Goal: Task Accomplishment & Management: Use online tool/utility

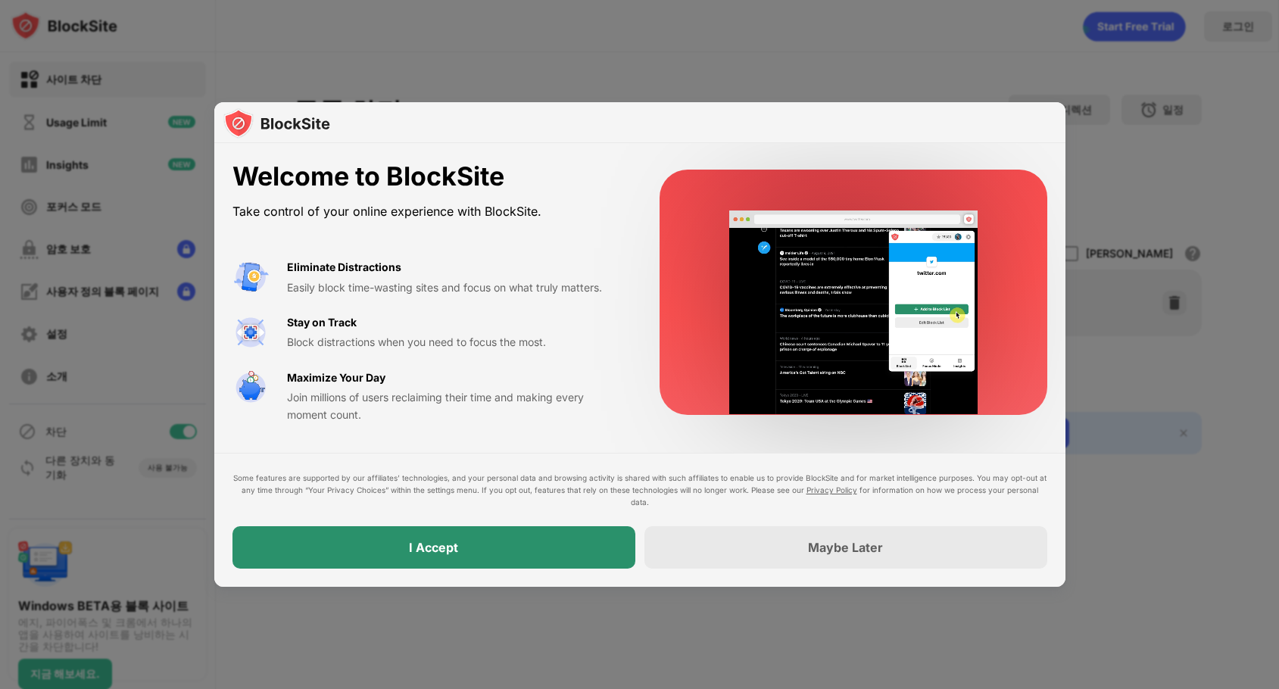
click at [594, 549] on div "I Accept" at bounding box center [434, 547] width 403 height 42
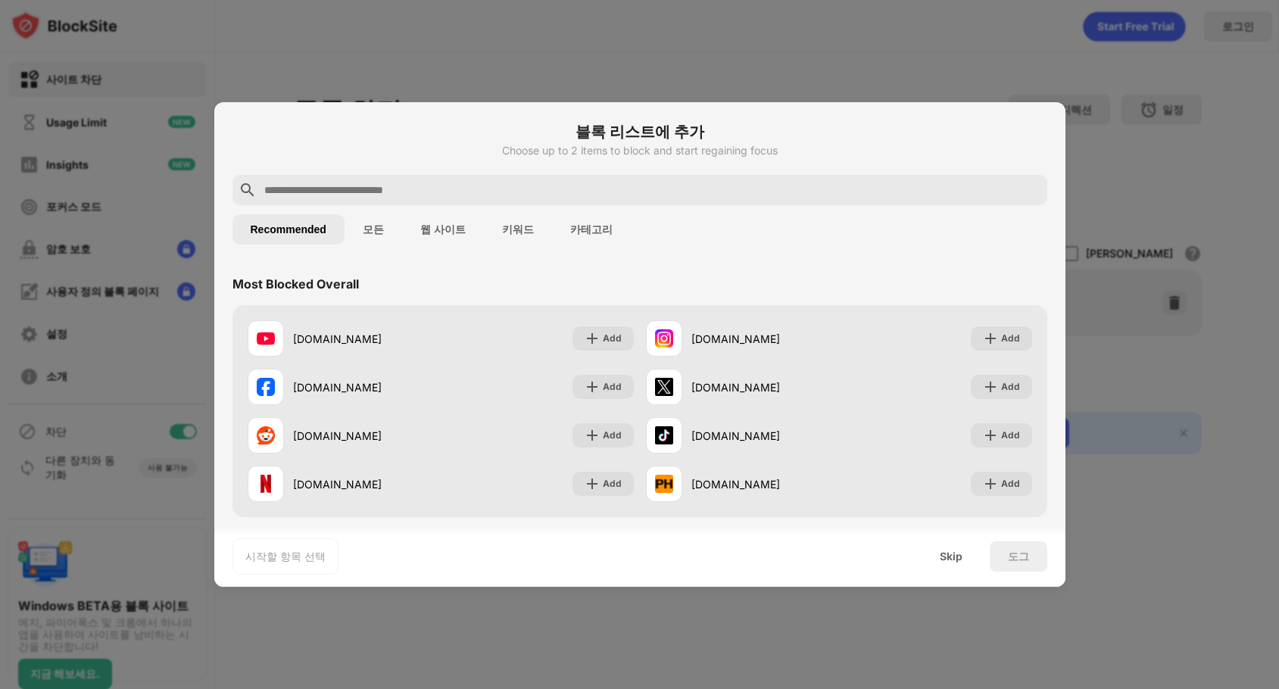
click at [675, 191] on input "text" at bounding box center [652, 190] width 779 height 18
paste input "**********"
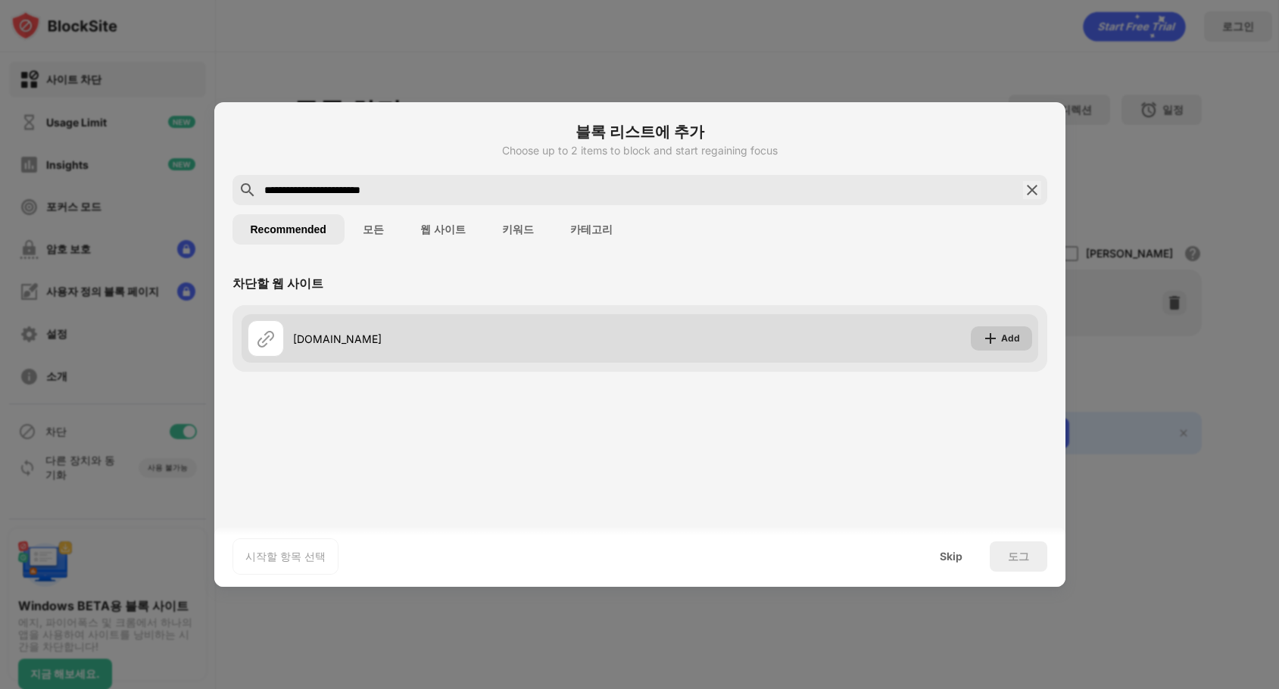
type input "**********"
click at [1013, 339] on div "Add" at bounding box center [1010, 338] width 19 height 15
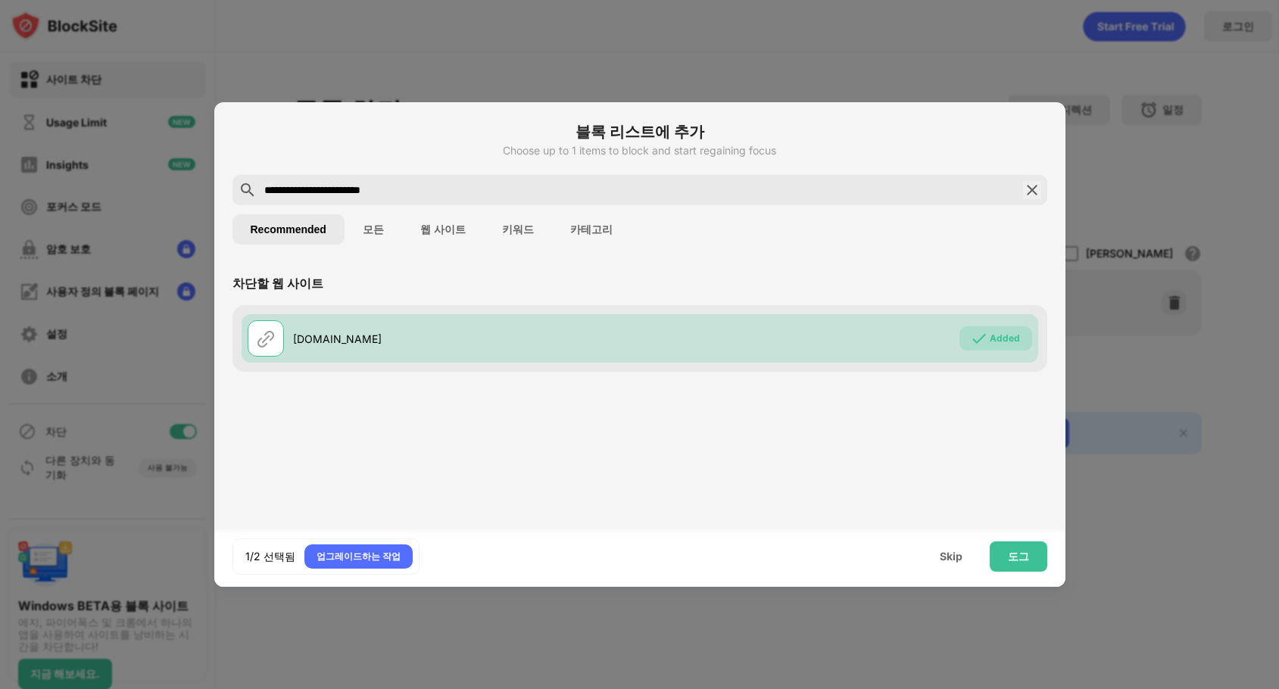
click at [1033, 195] on img at bounding box center [1032, 190] width 18 height 18
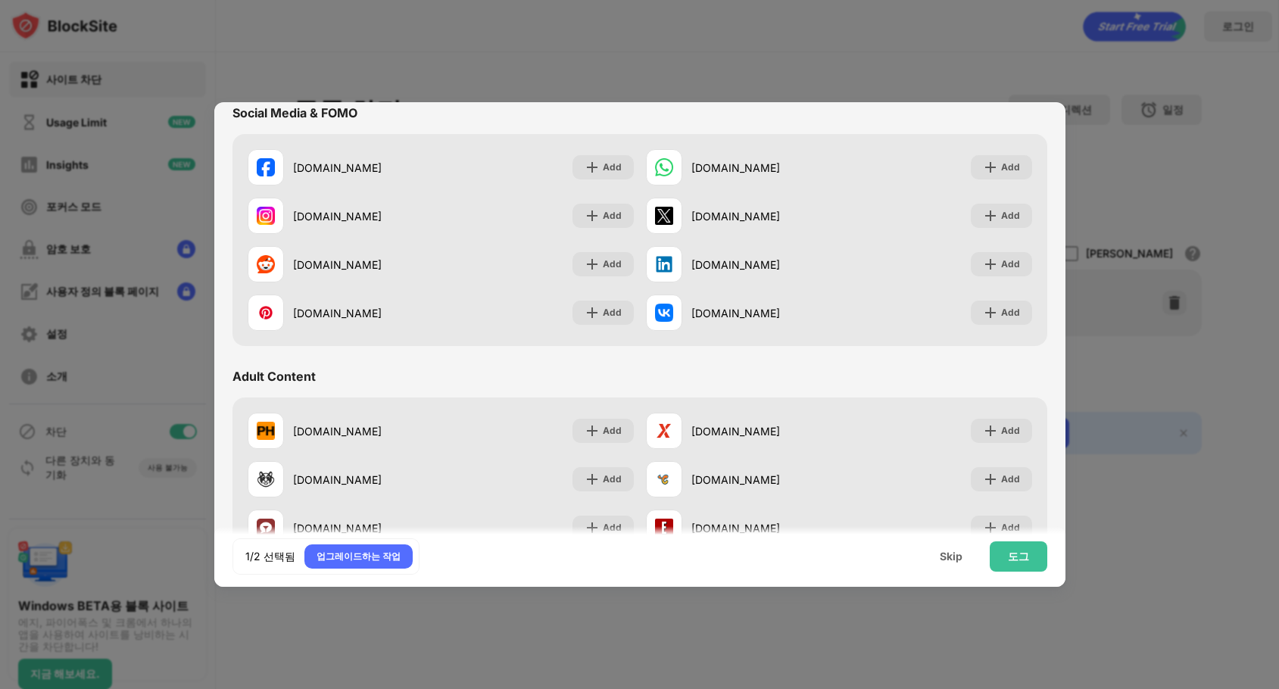
scroll to position [530, 0]
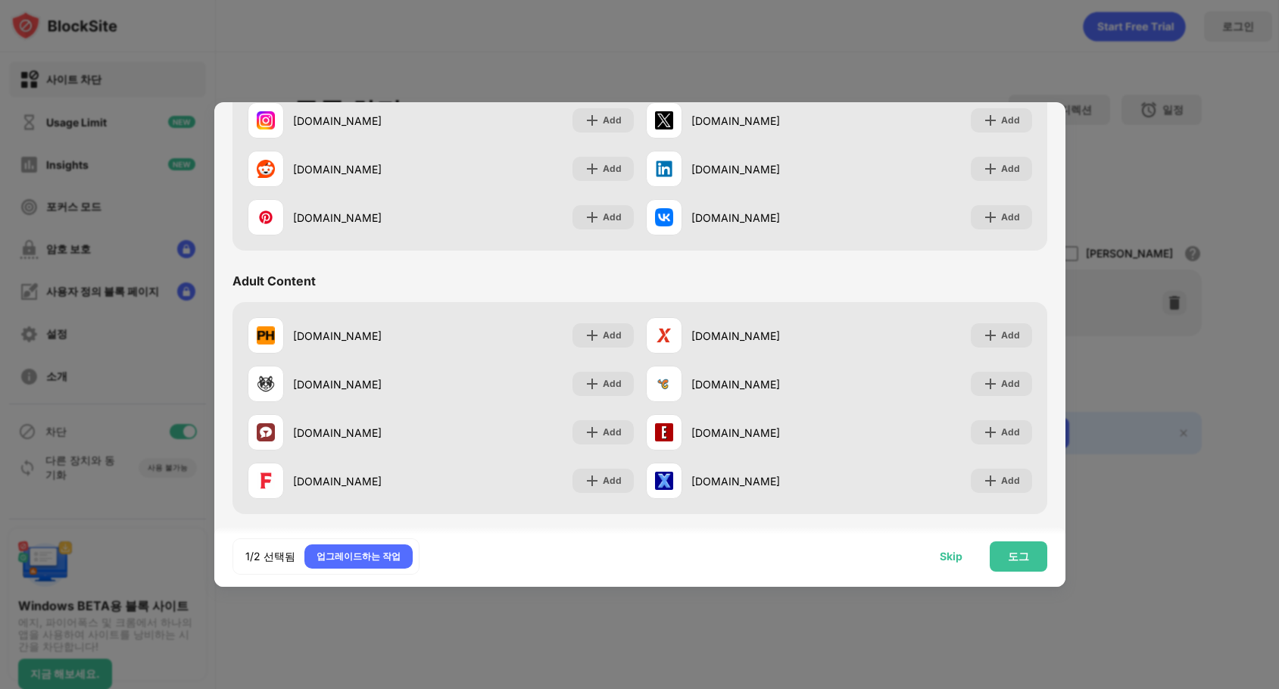
click at [954, 561] on div "Skip" at bounding box center [951, 557] width 23 height 12
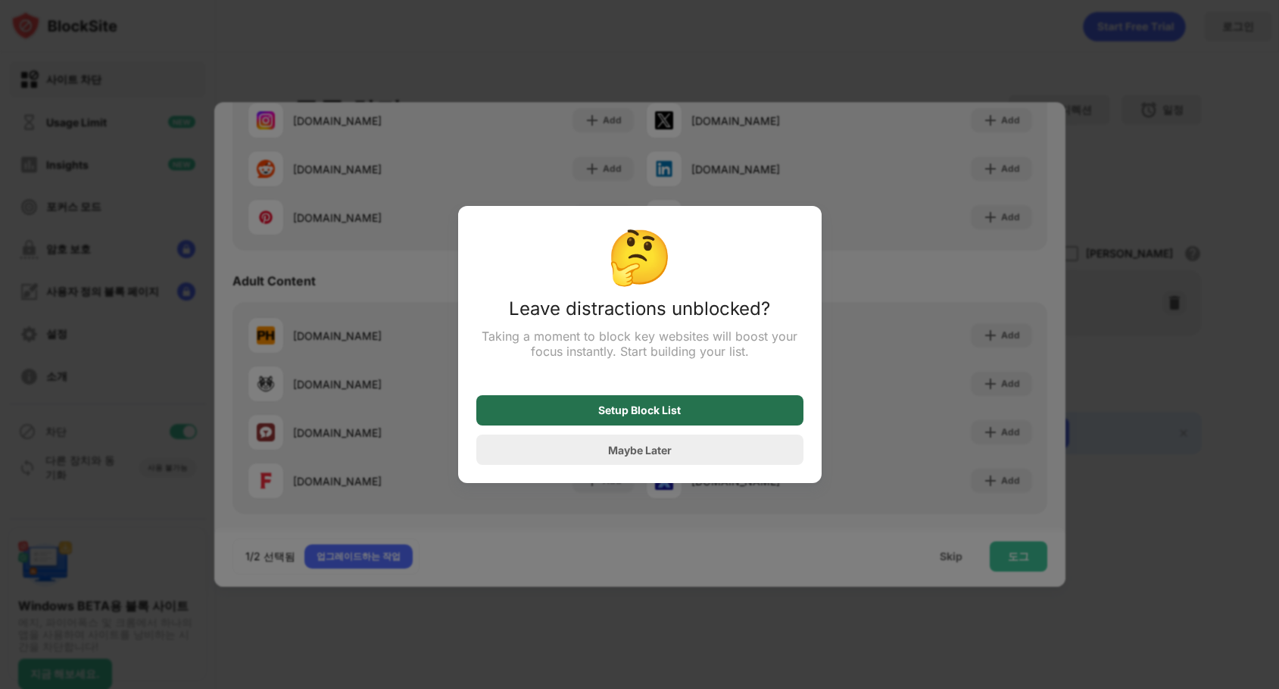
click at [717, 415] on div "Setup Block List" at bounding box center [639, 410] width 327 height 30
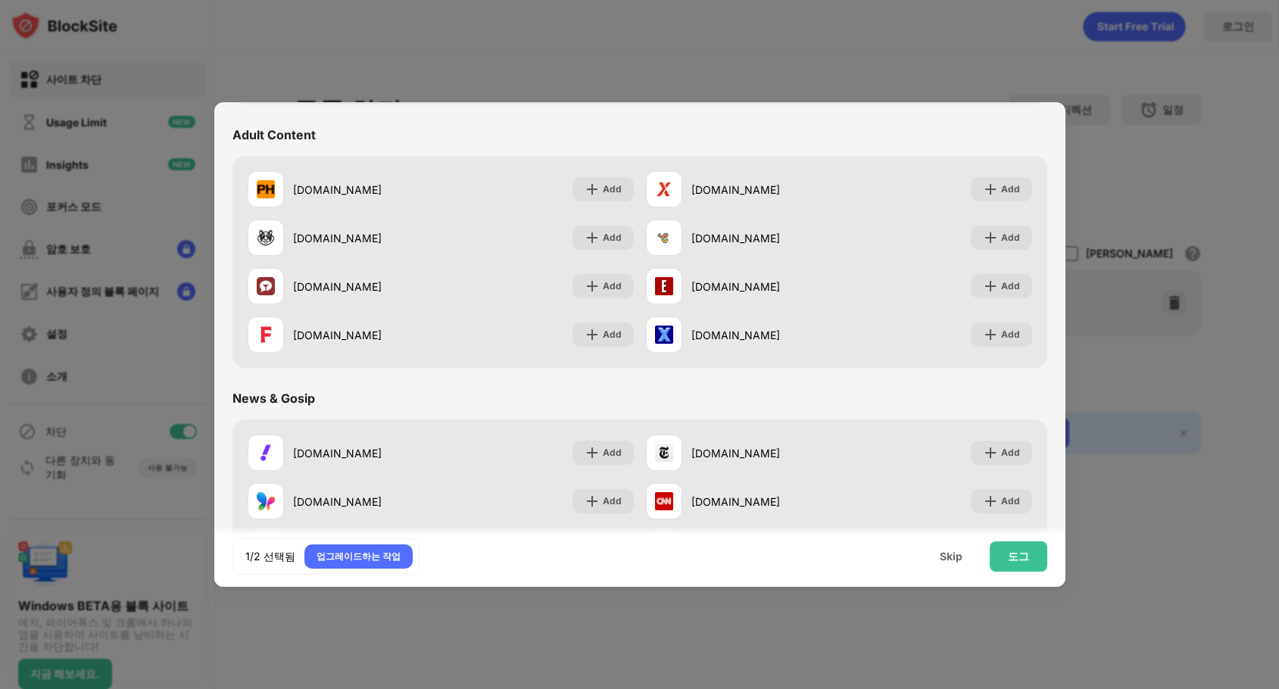
scroll to position [682, 0]
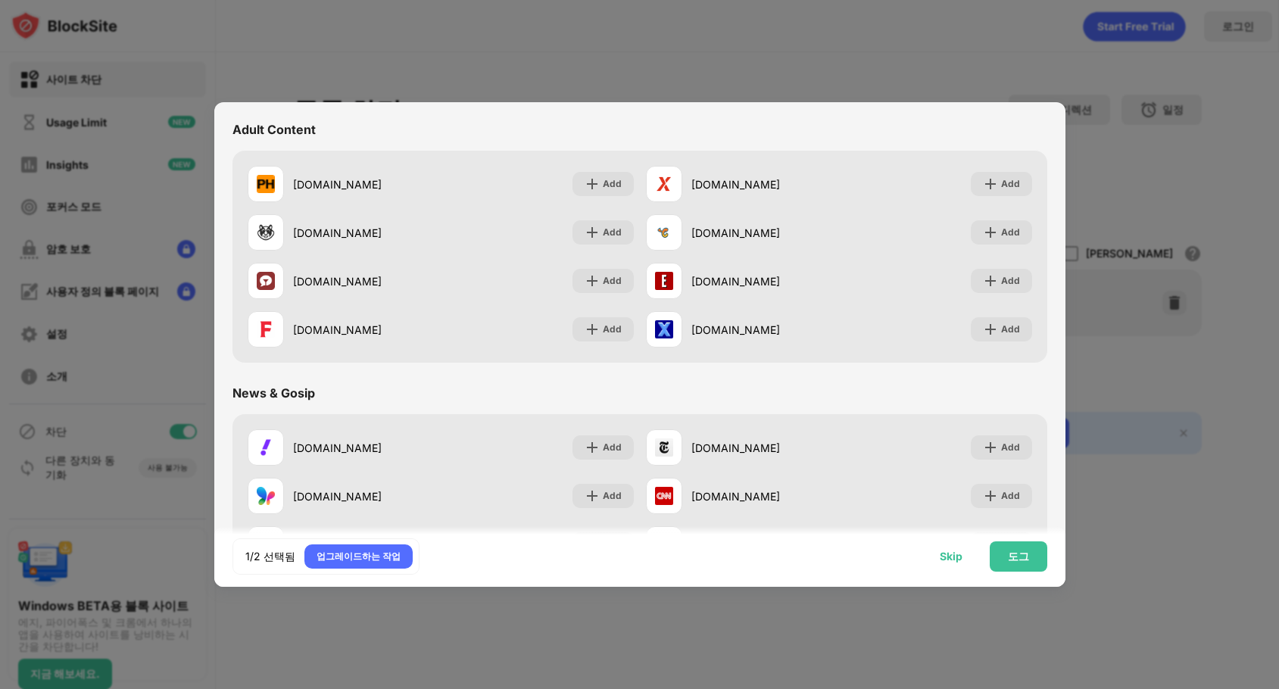
click at [957, 565] on div "Skip" at bounding box center [951, 557] width 59 height 30
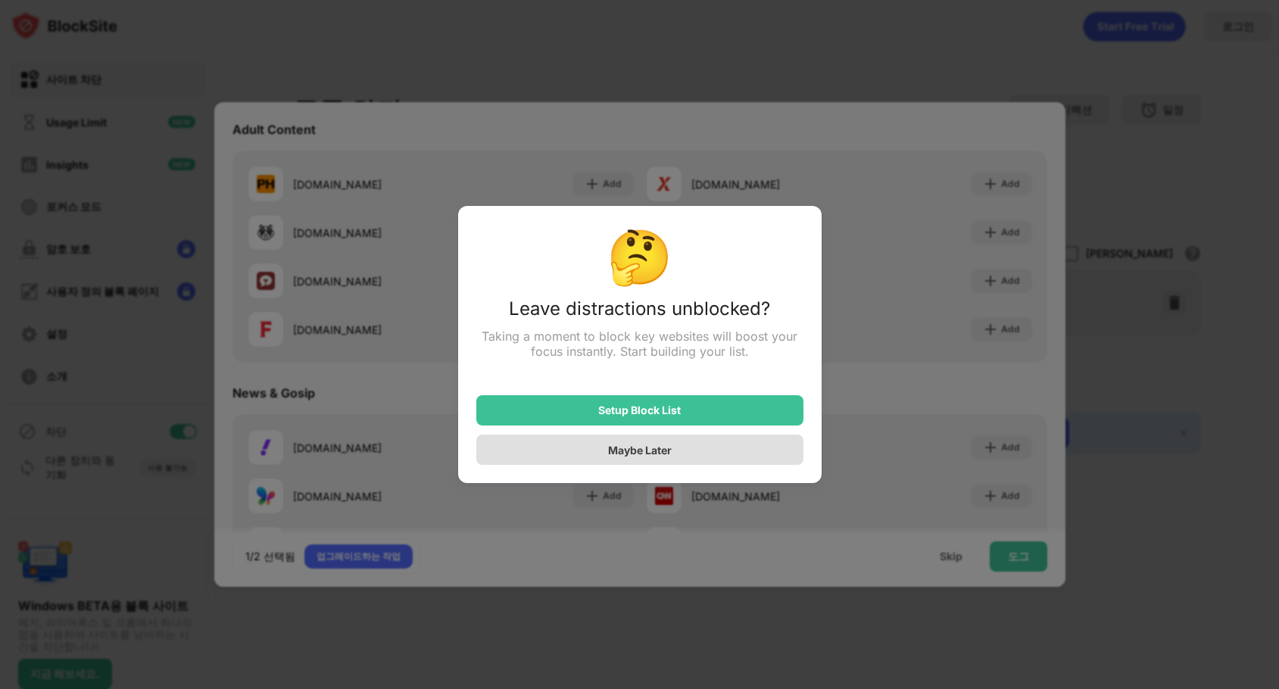
click at [657, 461] on div "Maybe Later" at bounding box center [639, 450] width 327 height 30
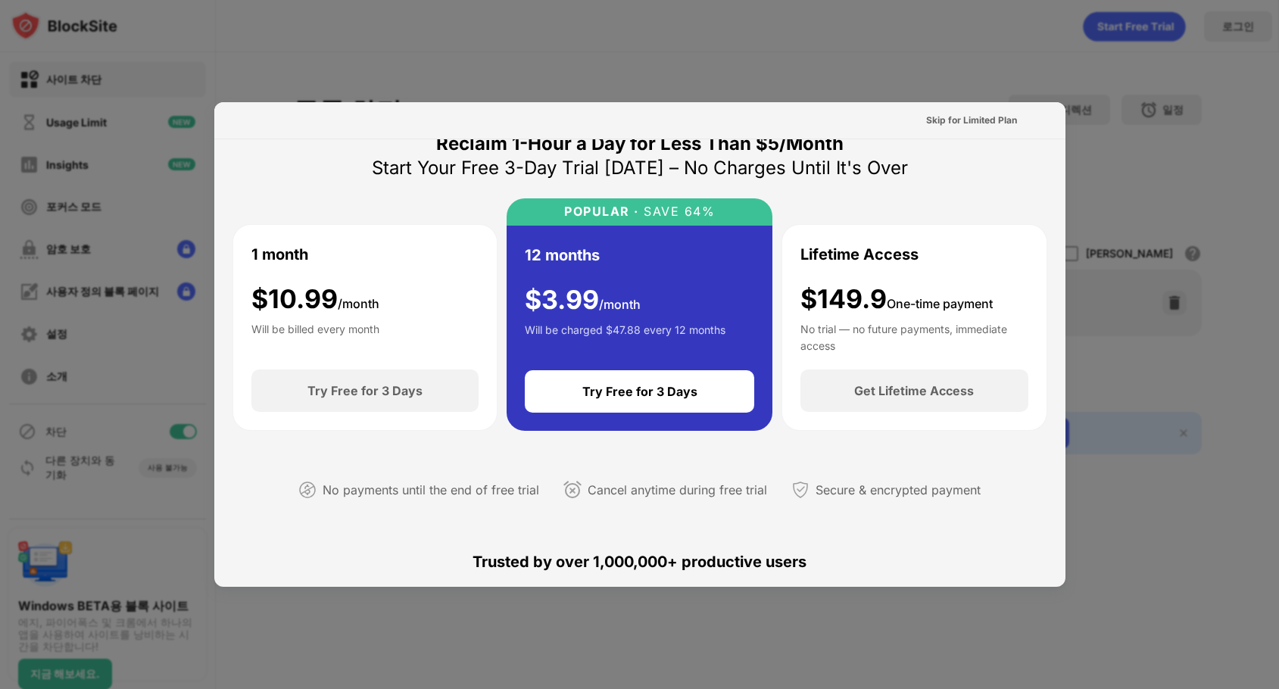
scroll to position [0, 0]
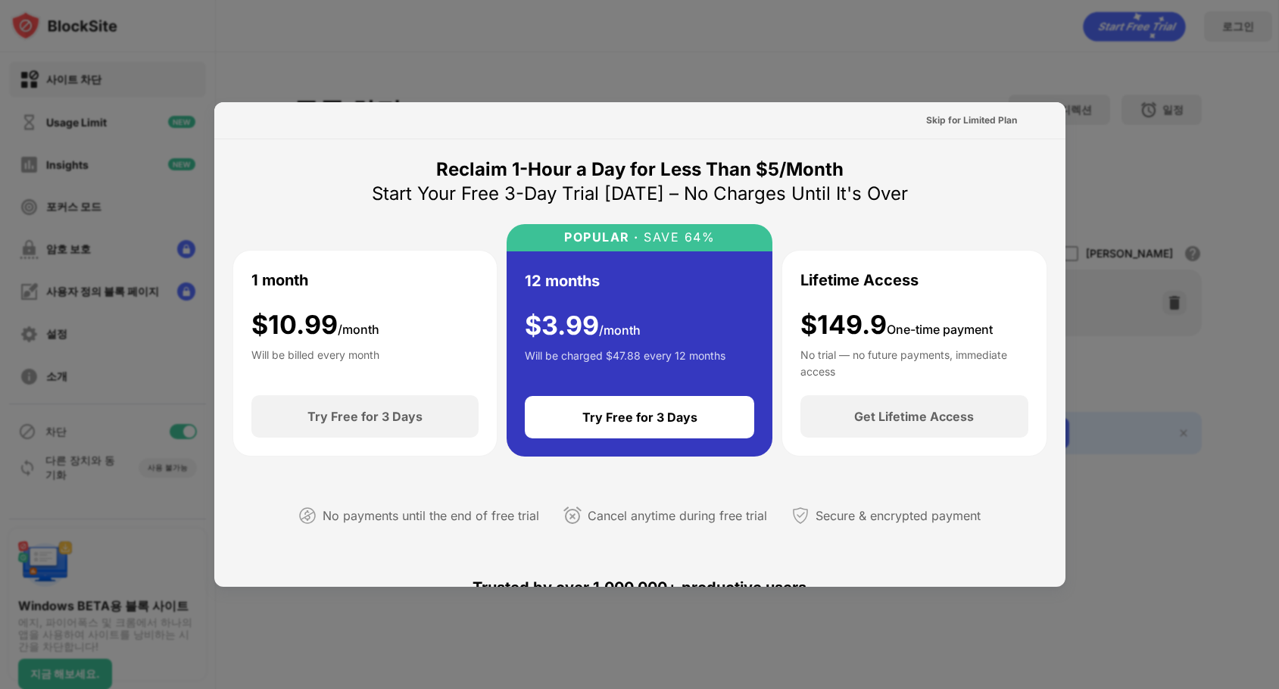
click at [1172, 502] on div at bounding box center [639, 344] width 1279 height 689
